Goal: Information Seeking & Learning: Learn about a topic

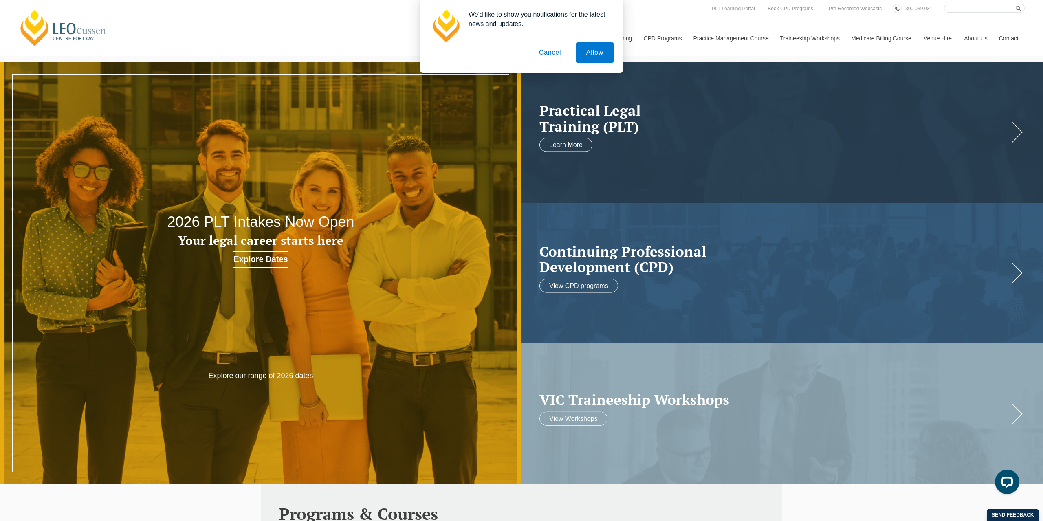
click at [551, 51] on button "Cancel" at bounding box center [550, 52] width 43 height 20
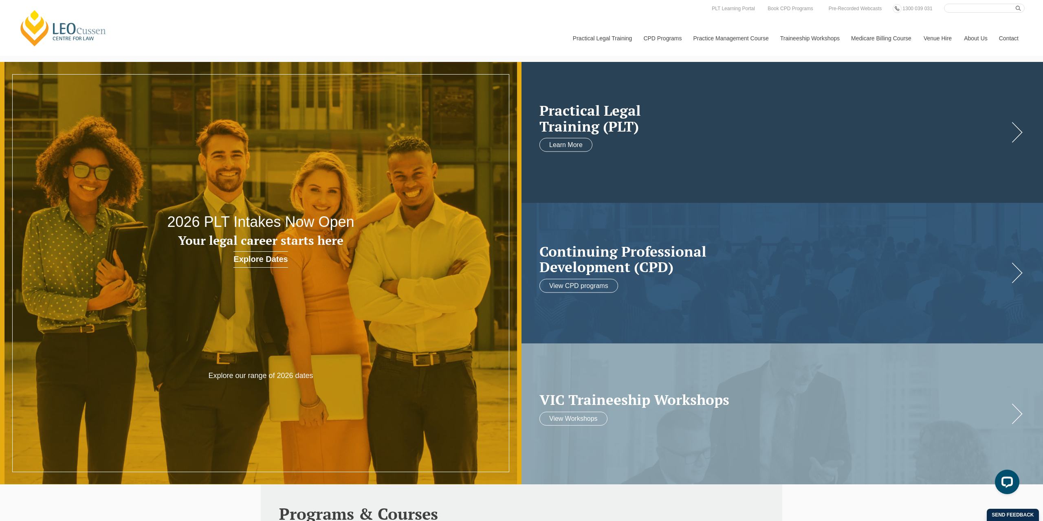
click at [691, 121] on h2 "Practical Legal Training (PLT)" at bounding box center [774, 118] width 469 height 31
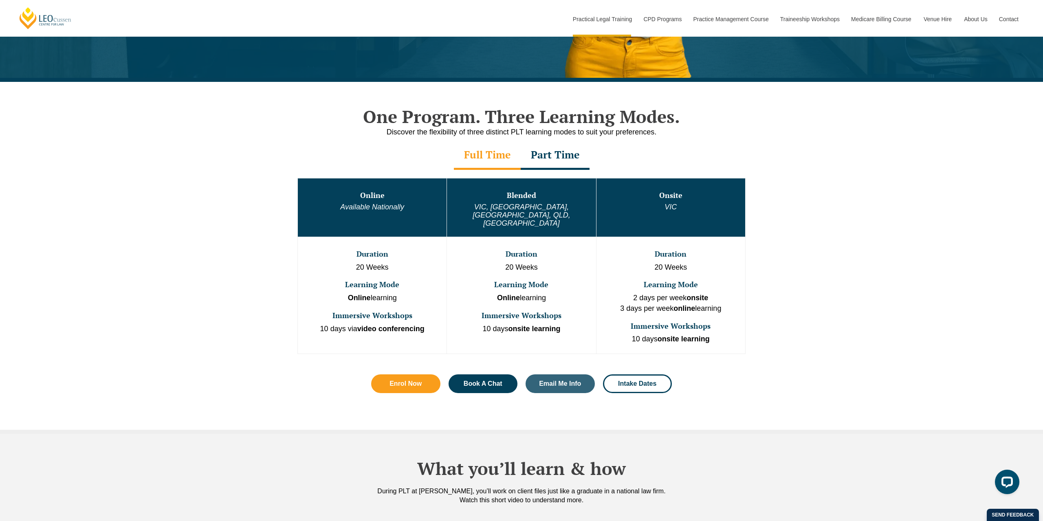
click at [388, 205] on em "Available Nationally" at bounding box center [372, 207] width 64 height 8
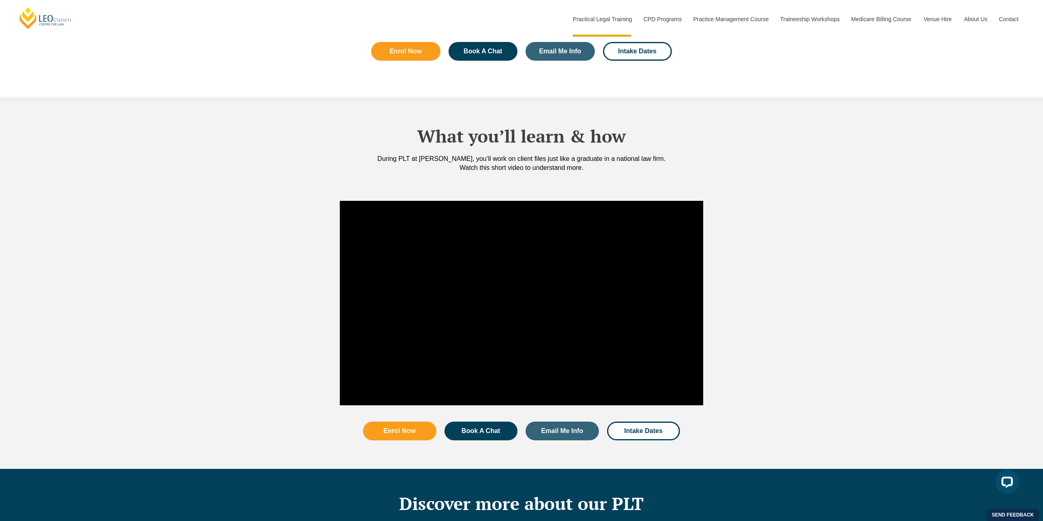
scroll to position [873, 0]
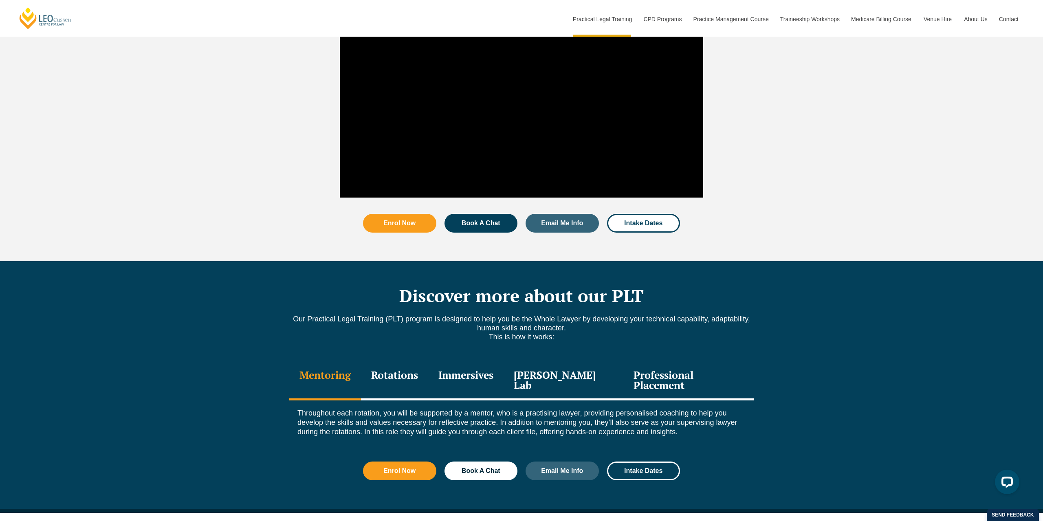
click at [407, 364] on div "Rotations" at bounding box center [394, 381] width 67 height 39
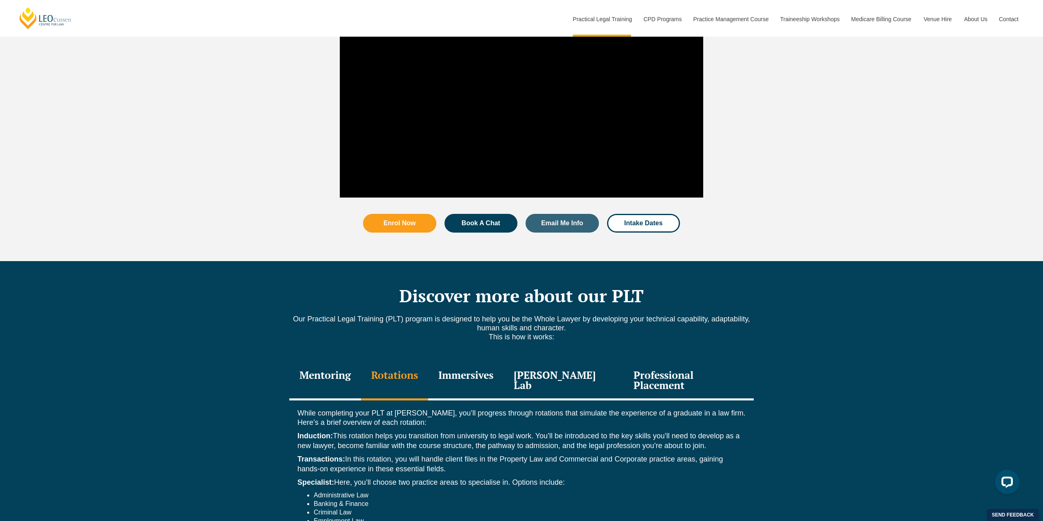
scroll to position [1081, 0]
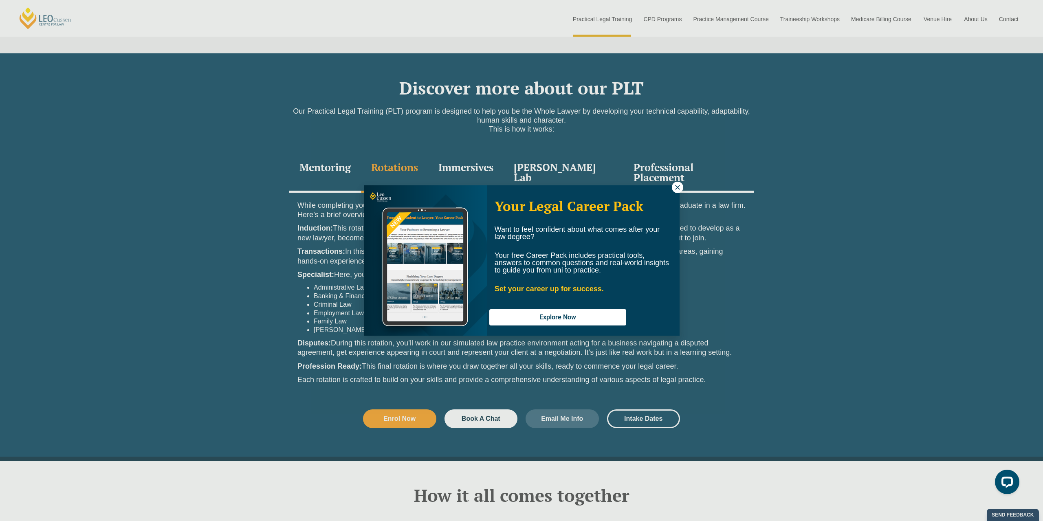
click at [679, 188] on icon at bounding box center [677, 187] width 7 height 7
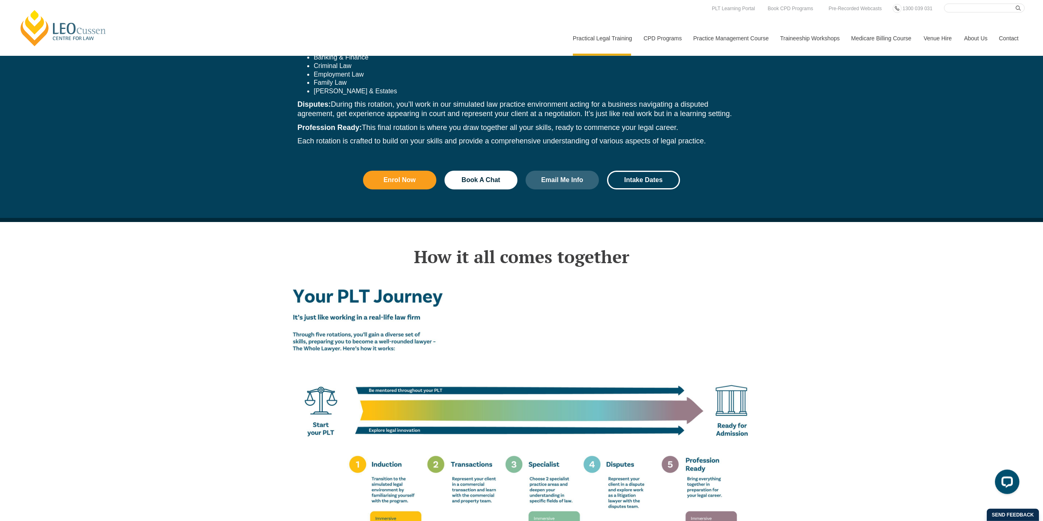
scroll to position [0, 0]
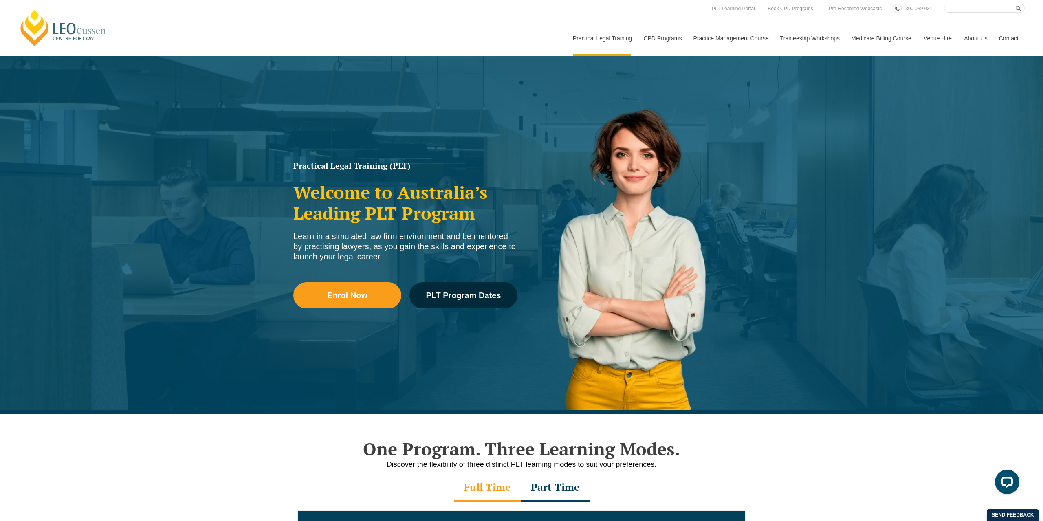
drag, startPoint x: 248, startPoint y: 364, endPoint x: 285, endPoint y: -39, distance: 404.8
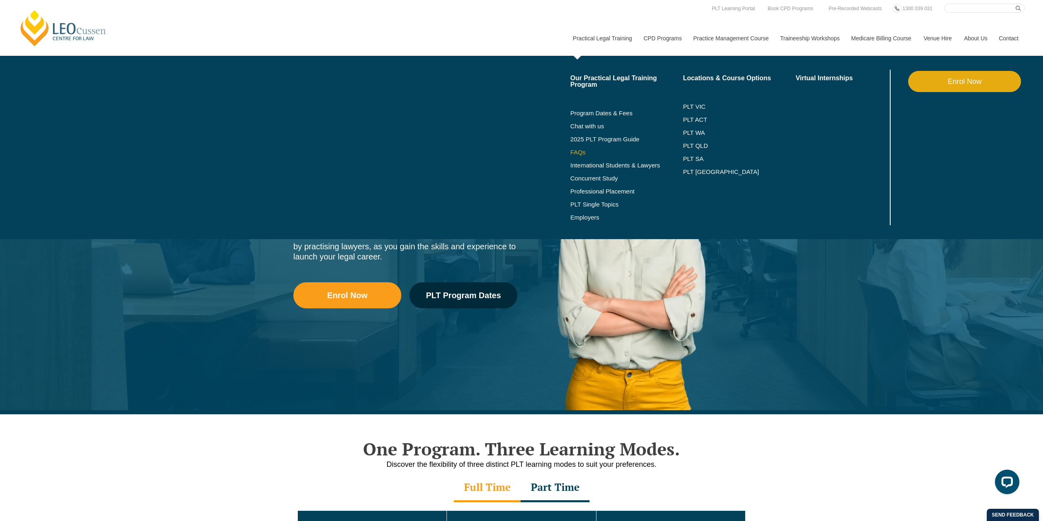
click at [584, 153] on link "FAQs" at bounding box center [627, 152] width 113 height 7
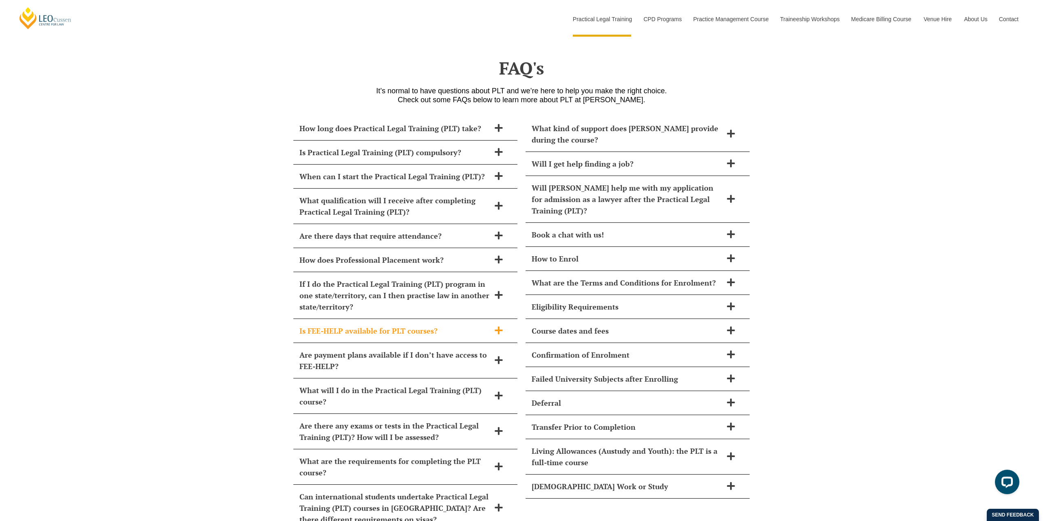
scroll to position [3445, 0]
click at [379, 122] on h2 "How long does Practical Legal Training (PLT) take?" at bounding box center [395, 127] width 191 height 11
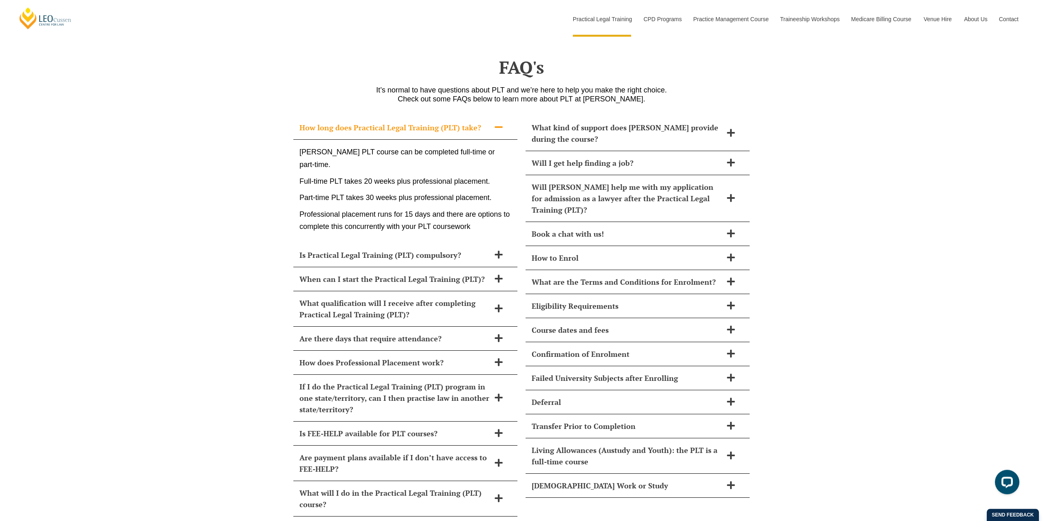
click at [381, 122] on h2 "How long does Practical Legal Training (PLT) take?" at bounding box center [395, 127] width 191 height 11
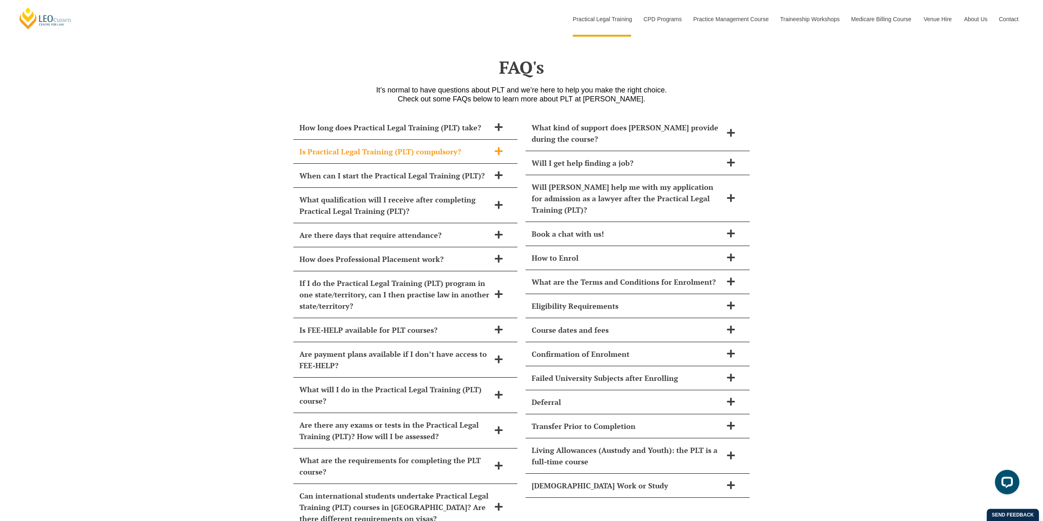
click at [394, 140] on div "Is Practical Legal Training (PLT) compulsory?" at bounding box center [405, 152] width 224 height 24
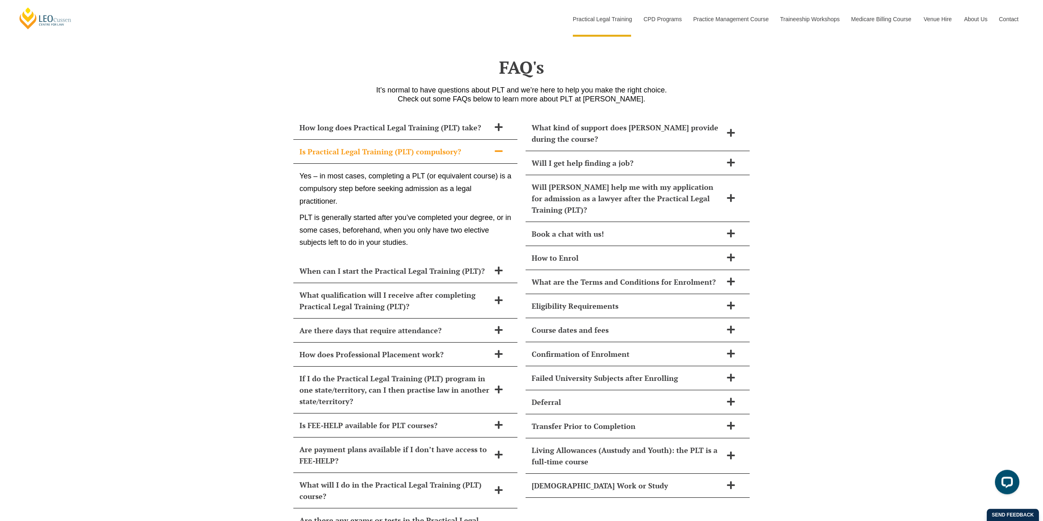
click at [401, 146] on h2 "Is Practical Legal Training (PLT) compulsory?" at bounding box center [395, 151] width 191 height 11
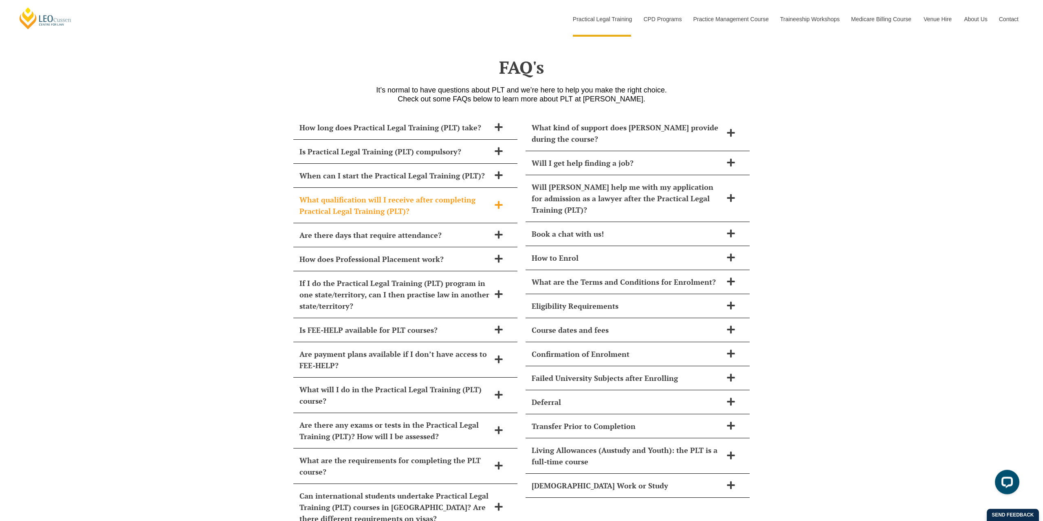
click at [461, 194] on h2 "What qualification will I receive after completing Practical Legal Training (PL…" at bounding box center [395, 205] width 191 height 23
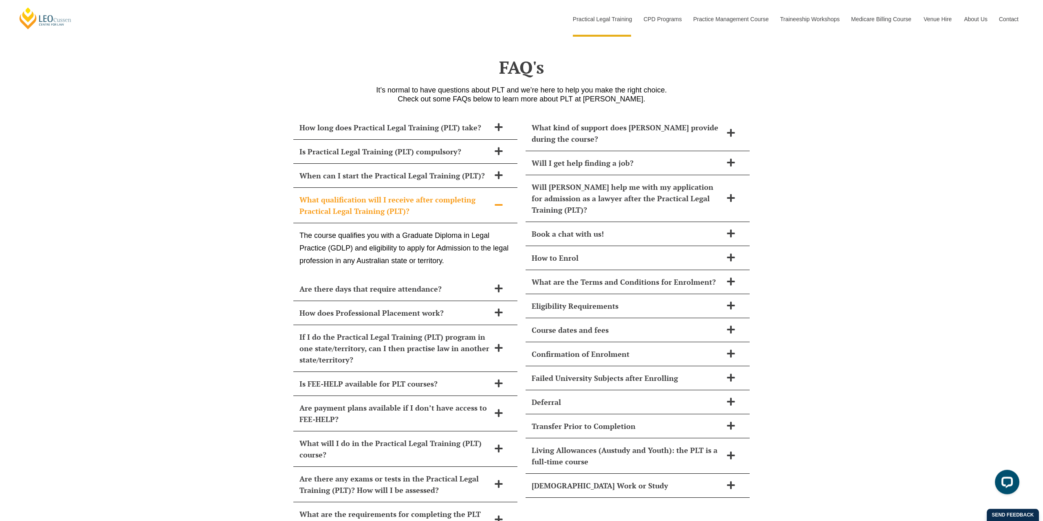
click at [463, 194] on h2 "What qualification will I receive after completing Practical Legal Training (PL…" at bounding box center [395, 205] width 191 height 23
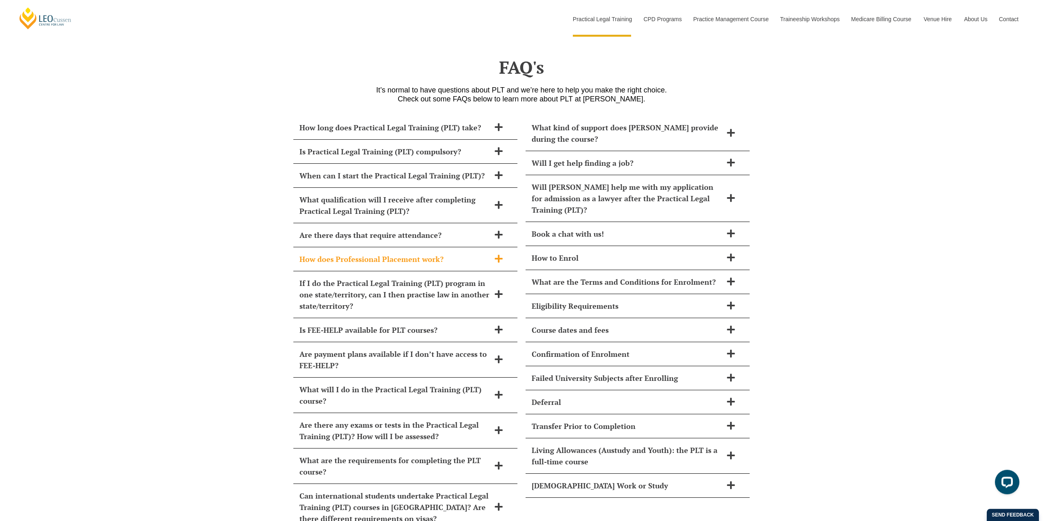
click at [457, 247] on div "How does Professional Placement work?" at bounding box center [405, 259] width 224 height 24
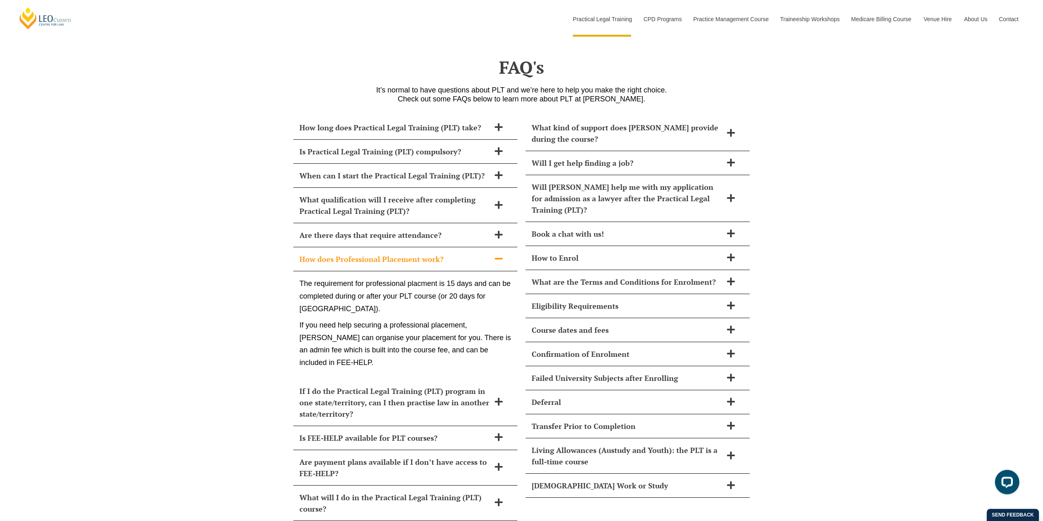
click at [455, 253] on h2 "How does Professional Placement work?" at bounding box center [395, 258] width 191 height 11
